Goal: Navigation & Orientation: Find specific page/section

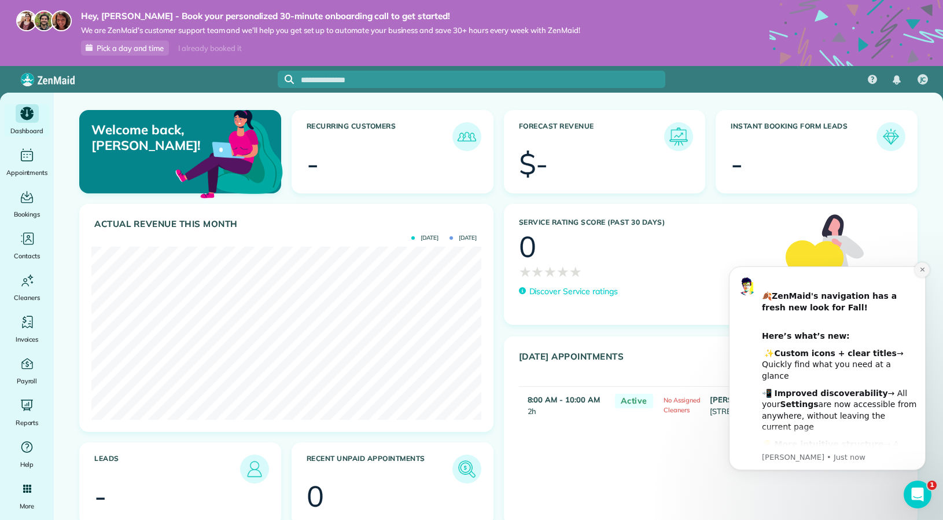
click at [711, 272] on icon "Dismiss notification" at bounding box center [923, 269] width 6 height 6
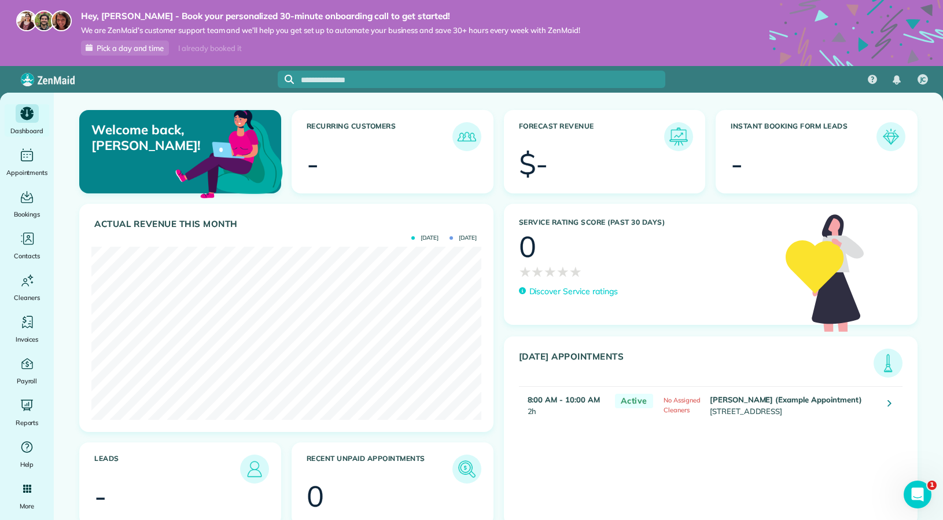
click at [518, 353] on div "Today's Appointments Active Chris Schwab (Example Appointment) 8:00 AM - 10:00 …" at bounding box center [711, 430] width 414 height 189
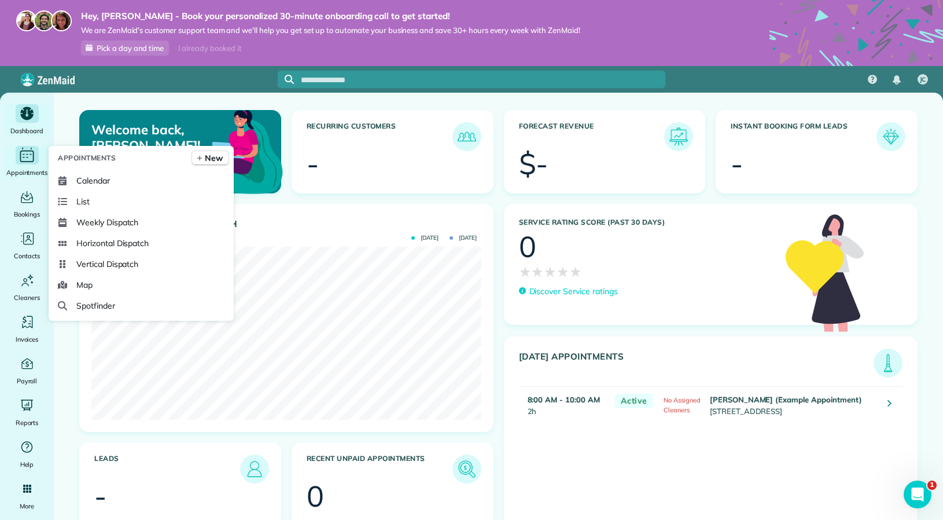
click at [21, 164] on div "Main" at bounding box center [27, 155] width 23 height 19
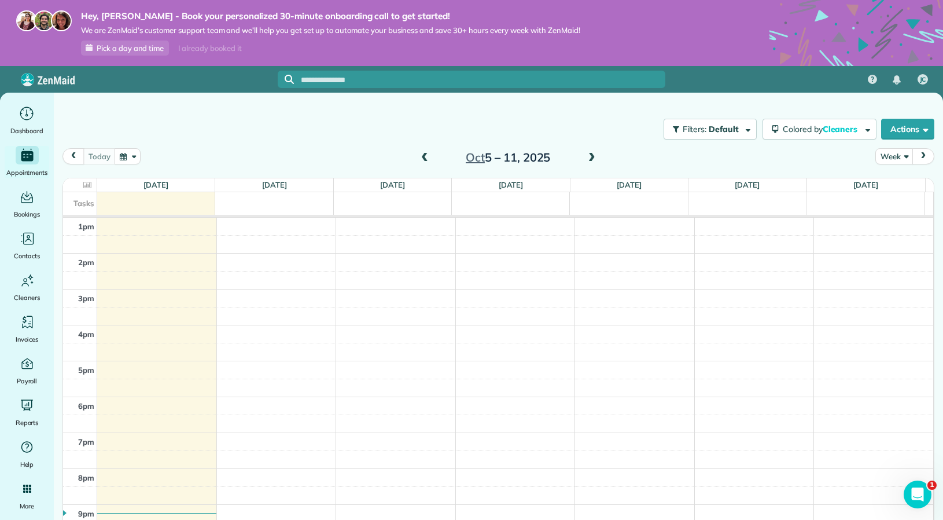
scroll to position [505, 0]
click at [32, 245] on icon "Main" at bounding box center [29, 239] width 12 height 14
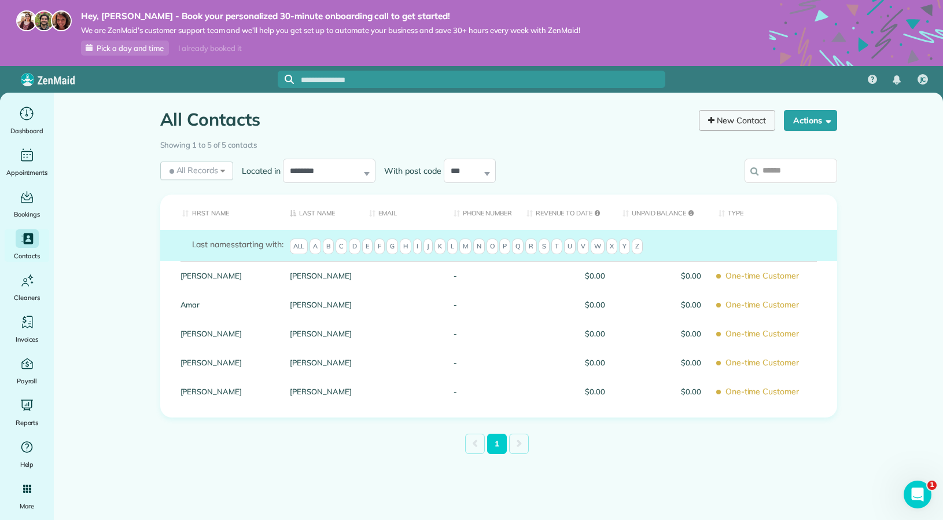
click at [735, 115] on link "New Contact" at bounding box center [737, 120] width 76 height 21
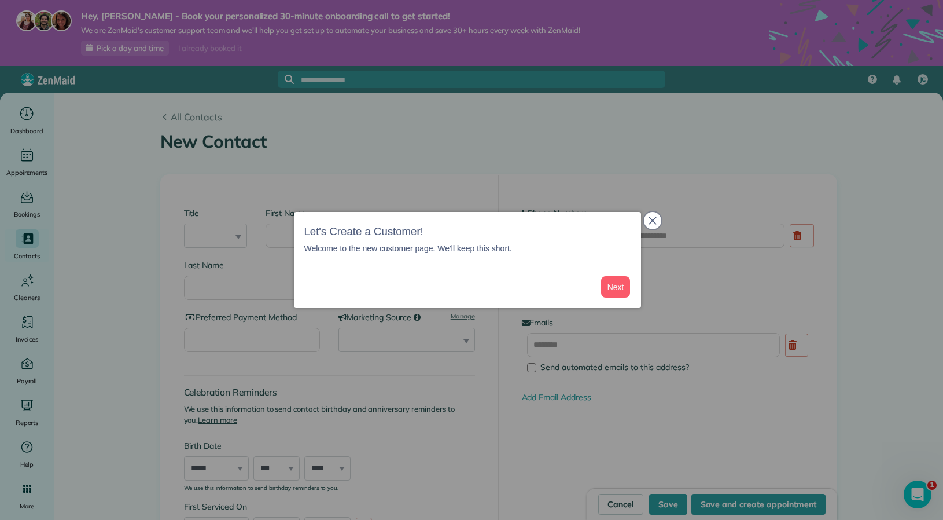
click at [652, 220] on icon "close," at bounding box center [653, 221] width 8 height 8
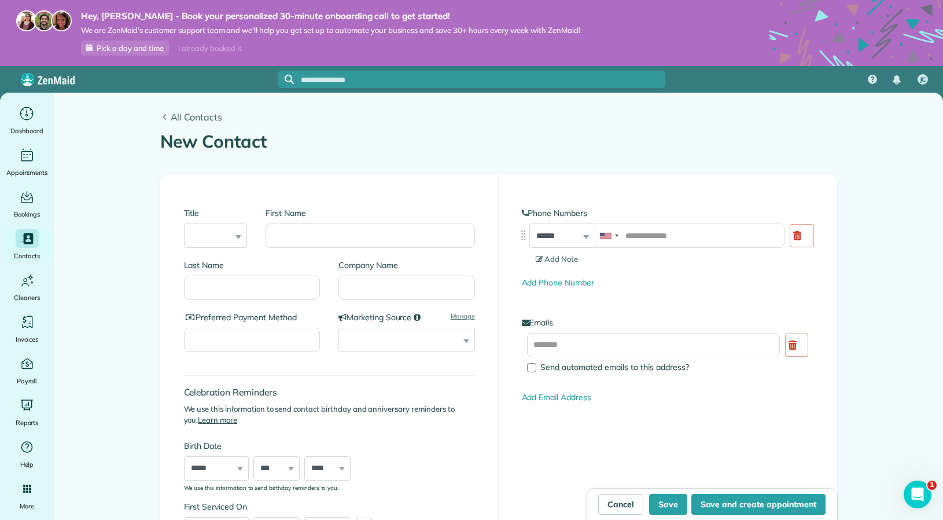
click at [163, 117] on use at bounding box center [164, 117] width 3 height 6
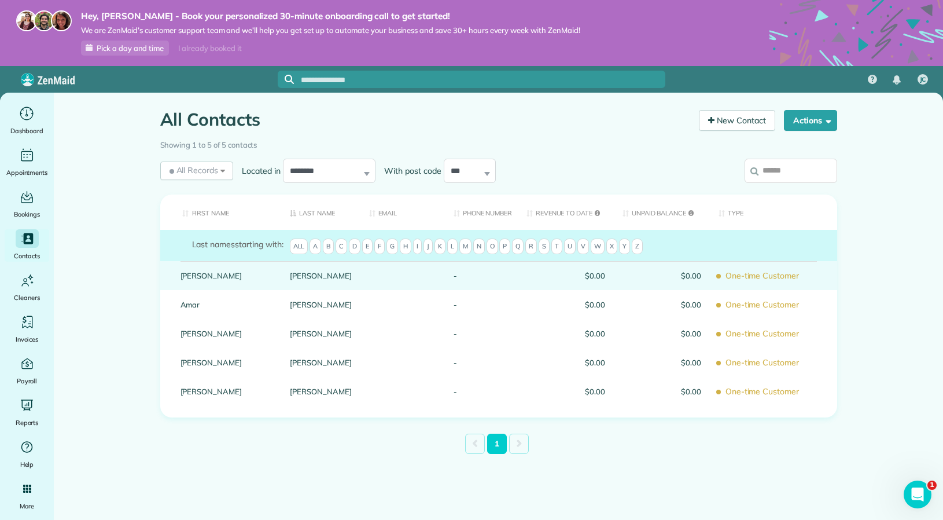
click at [204, 273] on link "[PERSON_NAME]" at bounding box center [227, 275] width 93 height 8
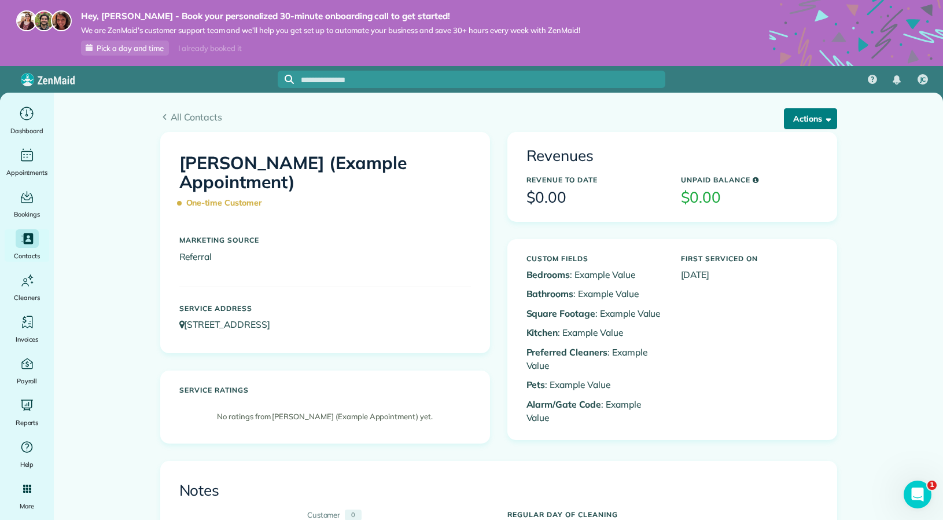
click at [822, 120] on span "button" at bounding box center [826, 118] width 9 height 9
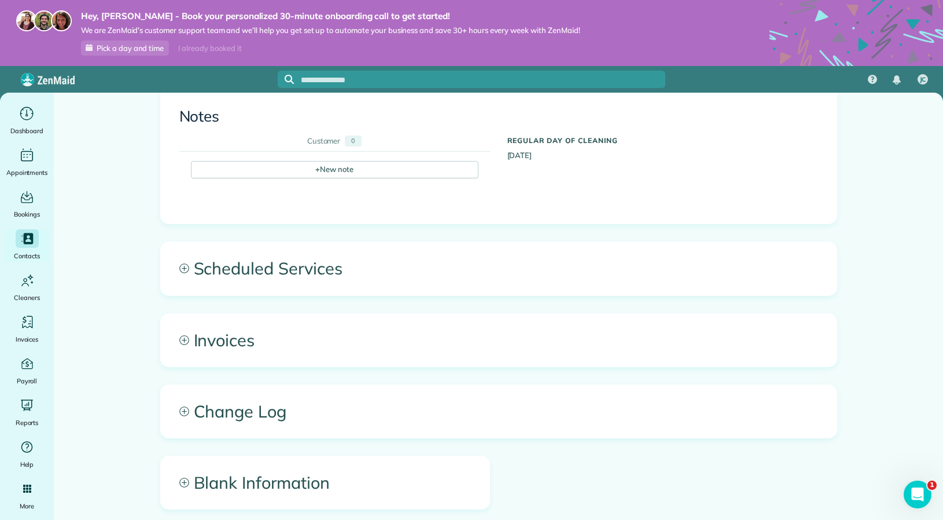
scroll to position [392, 0]
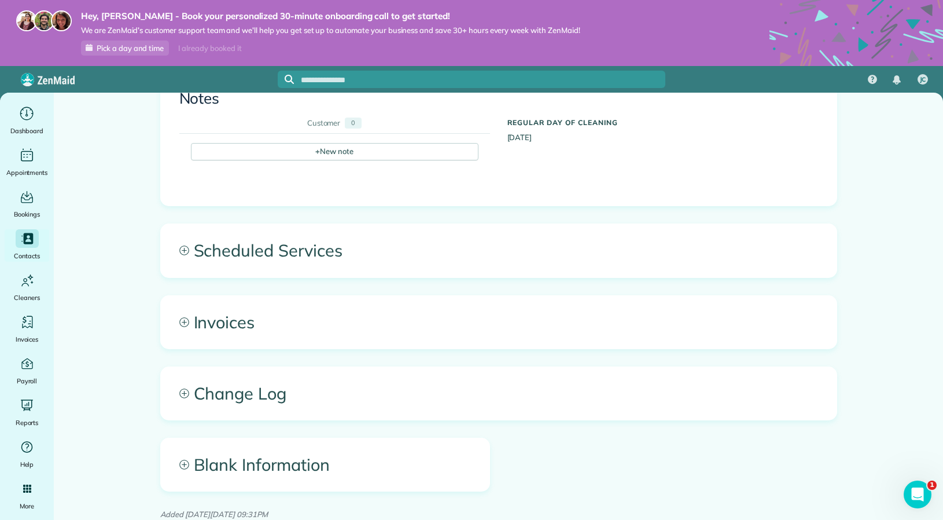
click at [186, 393] on span "Change Log" at bounding box center [499, 393] width 676 height 53
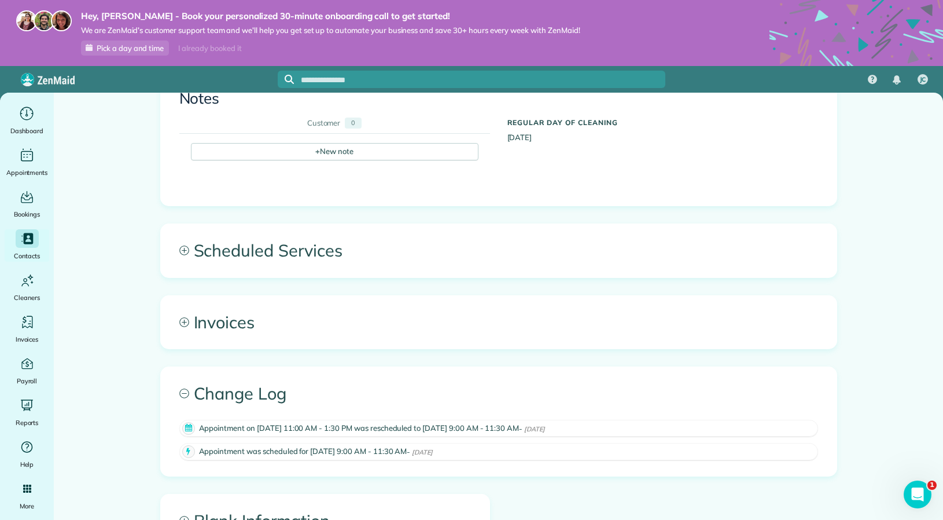
scroll to position [448, 0]
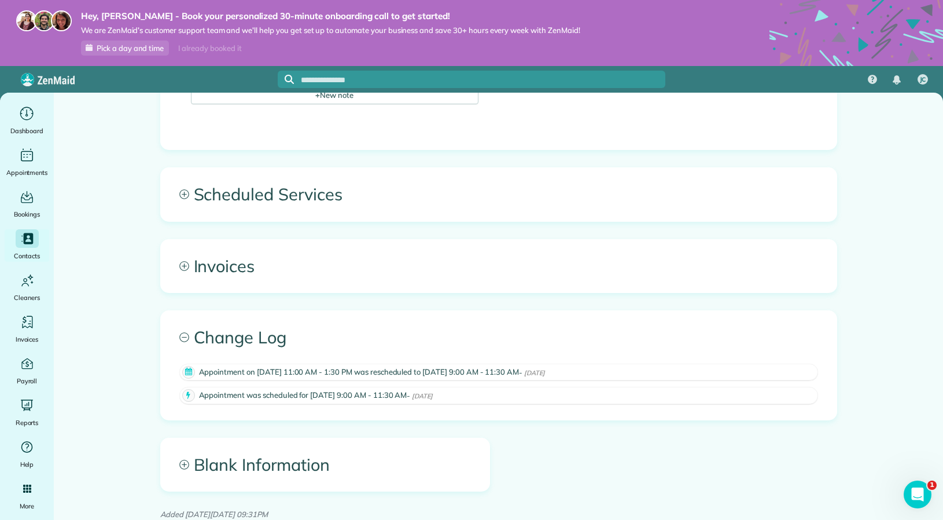
click at [183, 464] on icon at bounding box center [184, 464] width 10 height 10
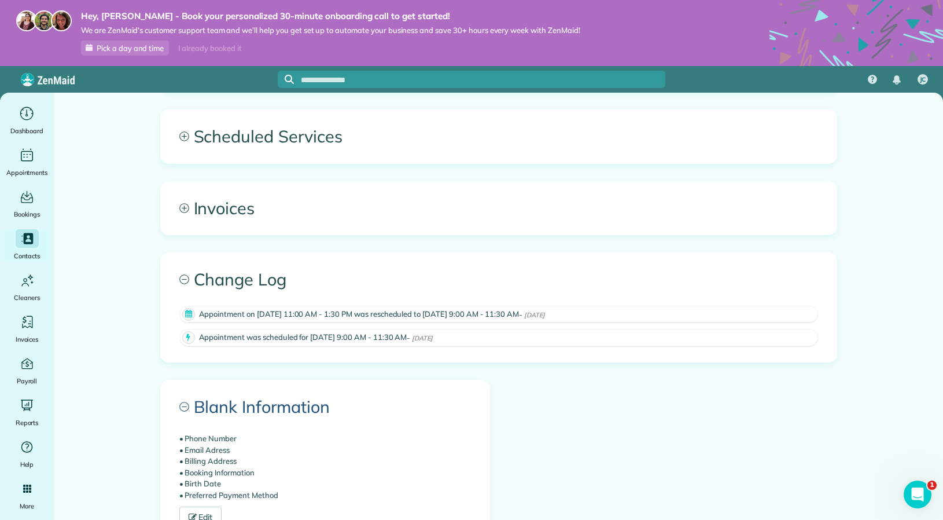
scroll to position [436, 0]
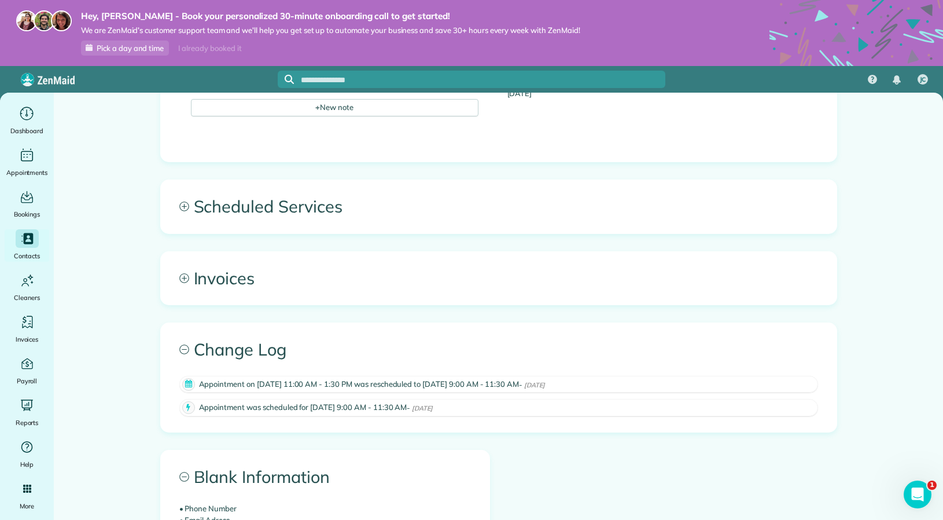
click at [179, 282] on icon at bounding box center [184, 278] width 10 height 10
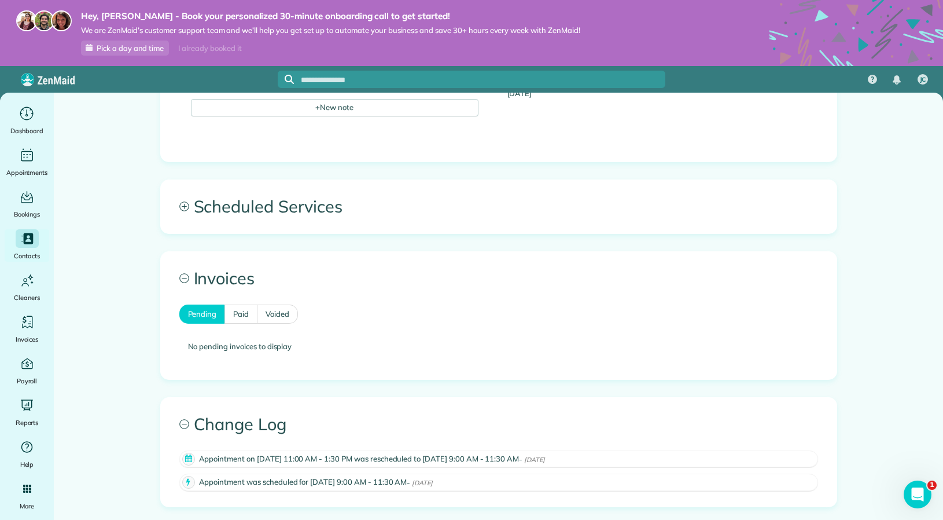
click at [179, 280] on icon at bounding box center [184, 278] width 10 height 10
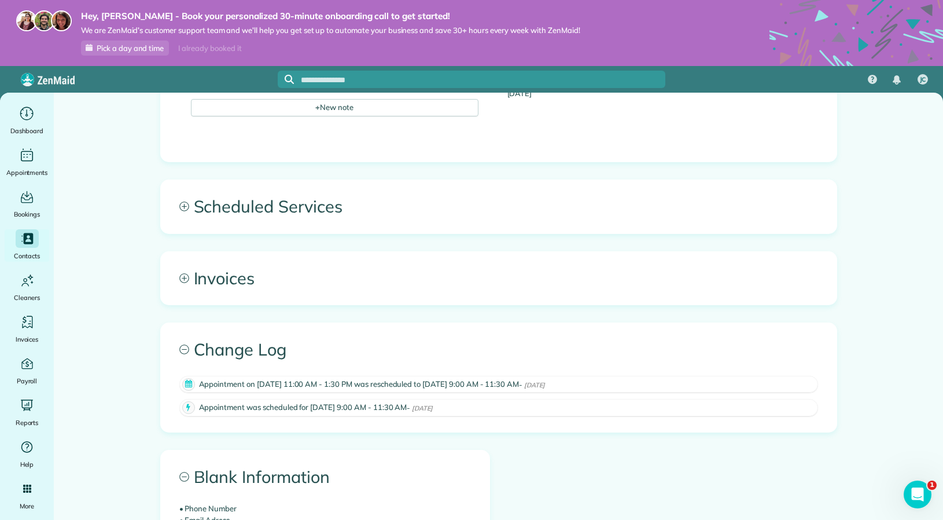
click at [192, 282] on span "Invoices" at bounding box center [499, 278] width 676 height 53
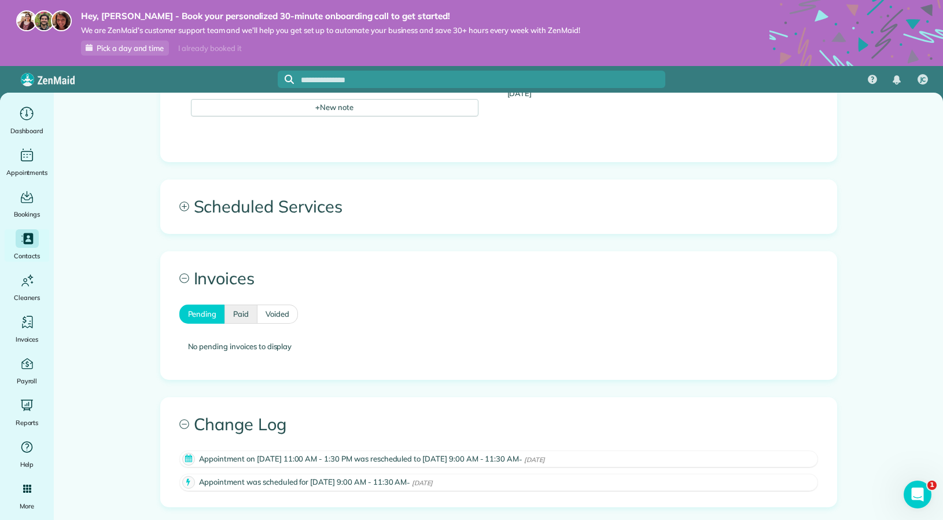
click at [234, 316] on link "Paid" at bounding box center [241, 314] width 33 height 20
click at [270, 314] on link "Voided" at bounding box center [278, 314] width 41 height 20
click at [179, 202] on icon at bounding box center [184, 206] width 10 height 10
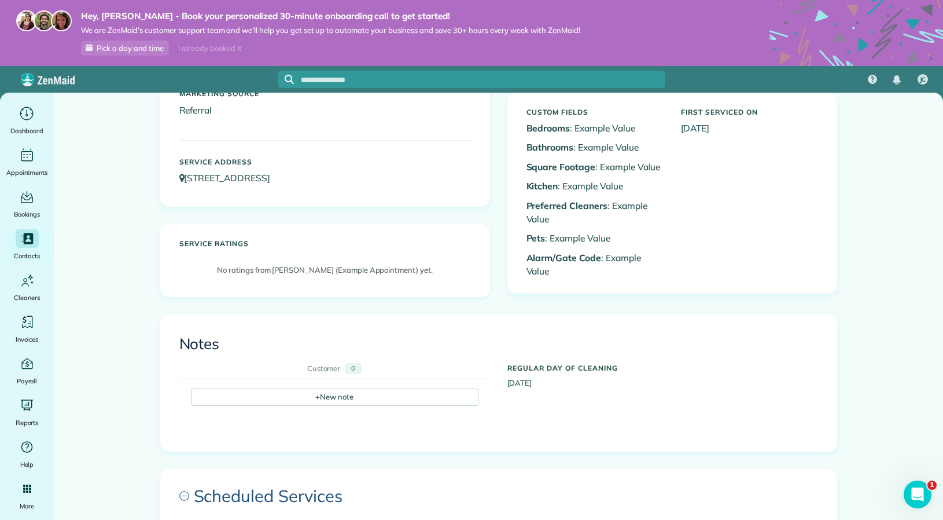
scroll to position [0, 0]
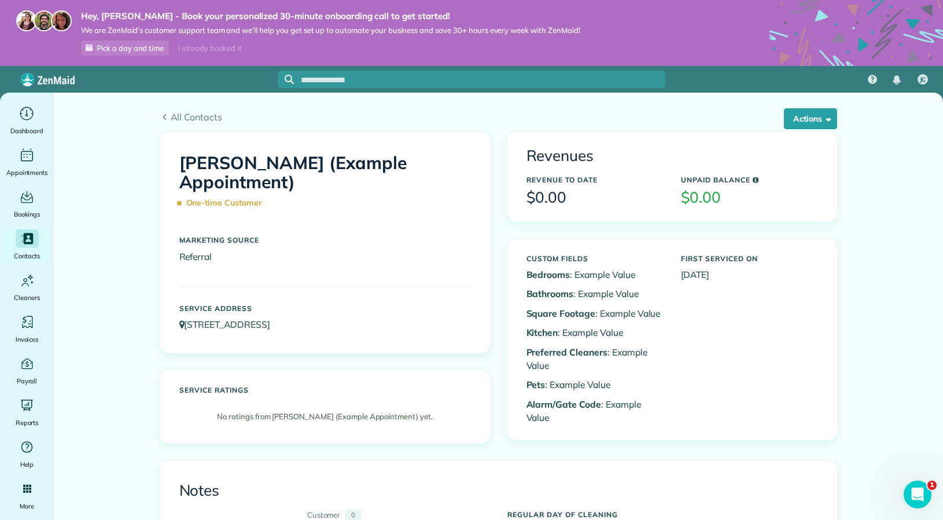
click at [13, 111] on div "Dashboard" at bounding box center [27, 120] width 46 height 32
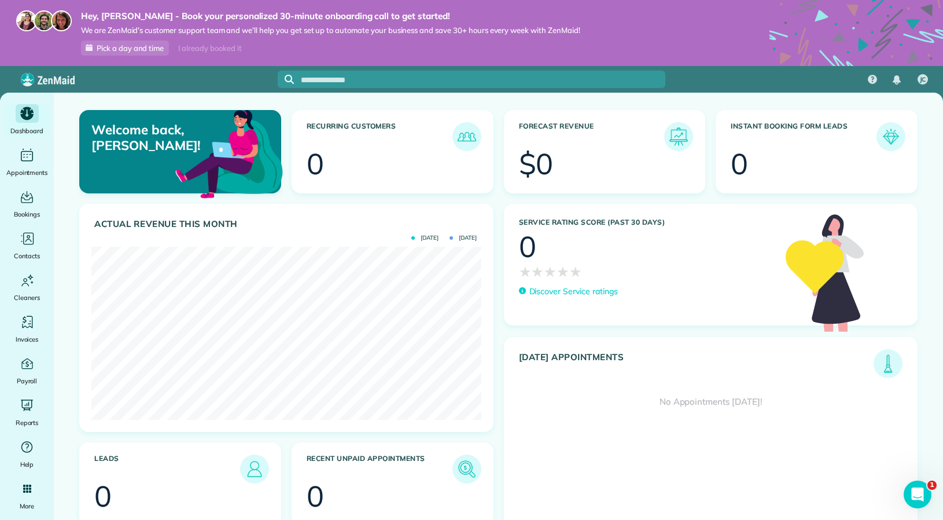
click at [229, 49] on div "I already booked it" at bounding box center [209, 48] width 77 height 14
